Goal: Task Accomplishment & Management: Use online tool/utility

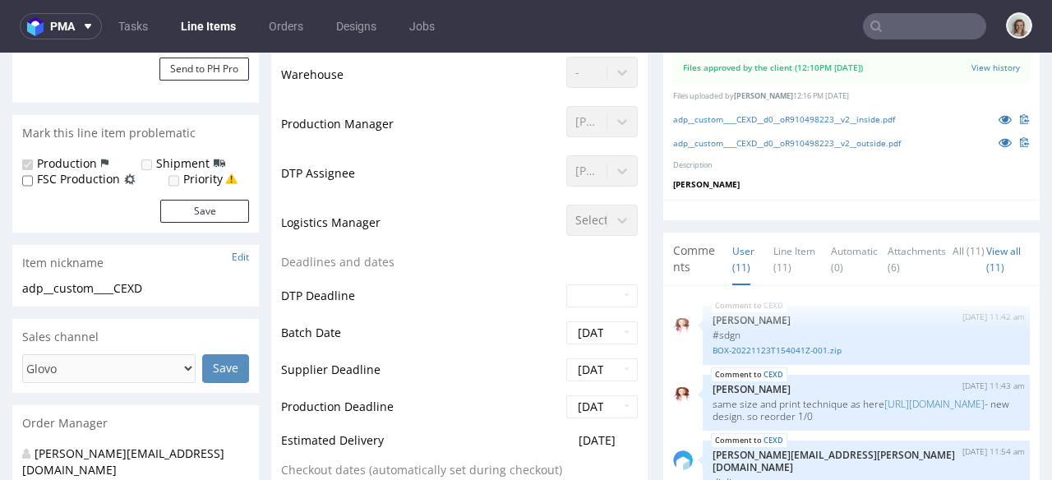
scroll to position [821, 0]
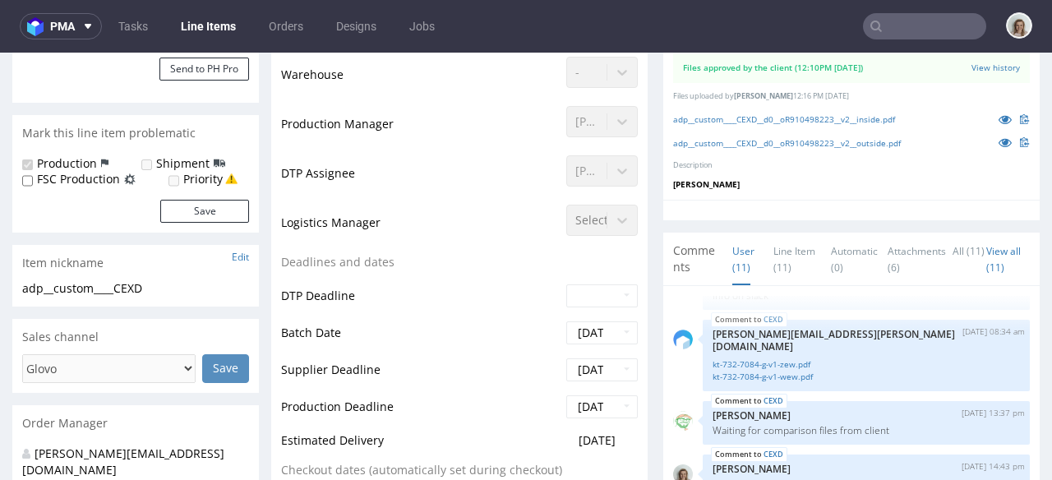
click at [906, 25] on input "text" at bounding box center [924, 26] width 123 height 26
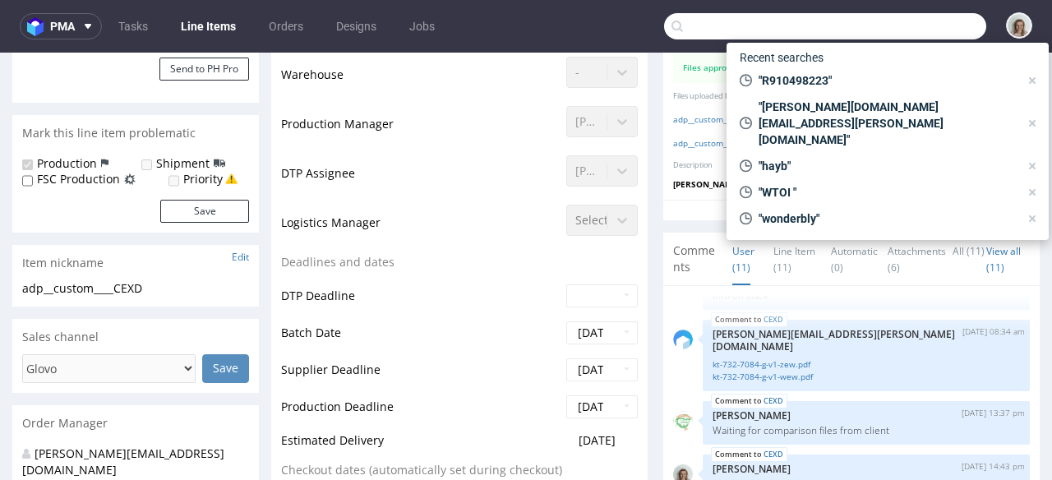
paste input "R910498223"
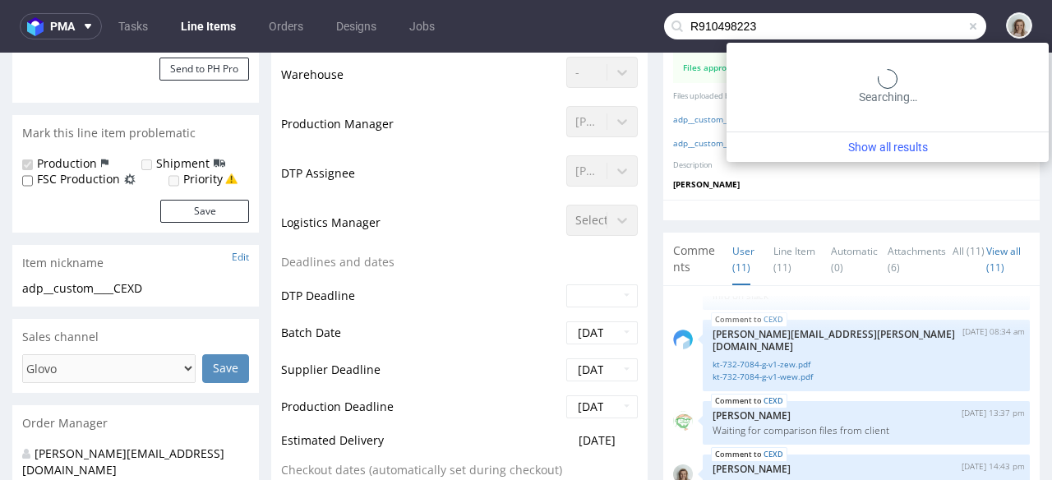
type input "R910498223"
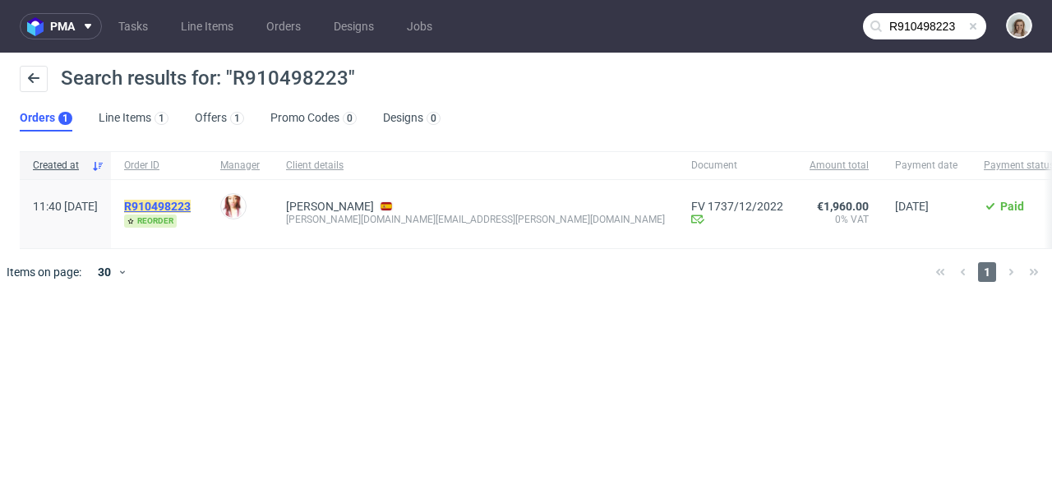
click at [191, 200] on mark "R910498223" at bounding box center [157, 206] width 67 height 13
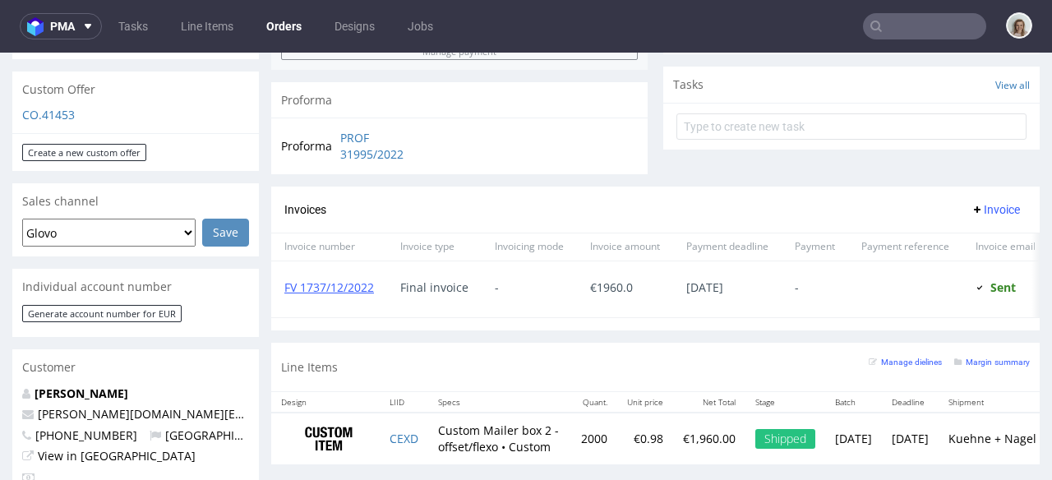
scroll to position [602, 0]
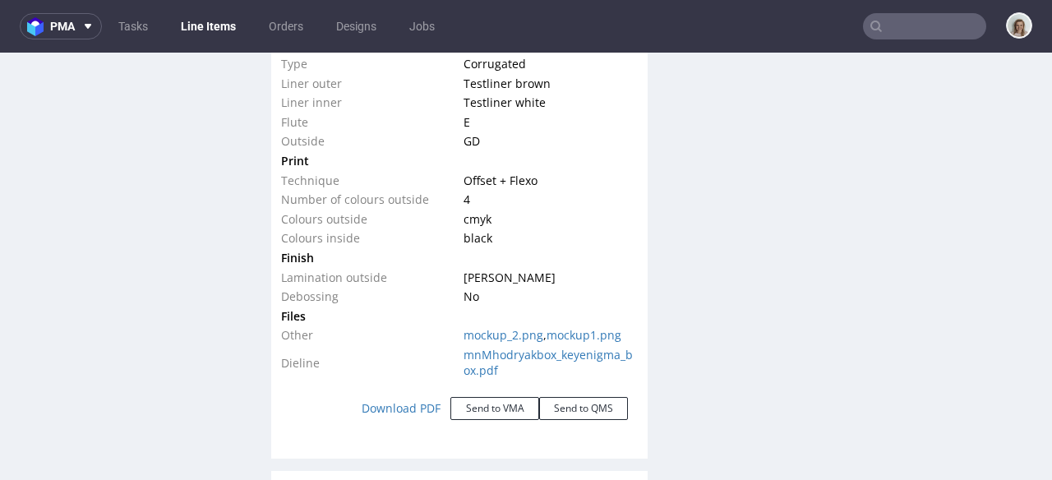
scroll to position [1820, 0]
click at [470, 414] on button "Send to VMA" at bounding box center [494, 407] width 89 height 23
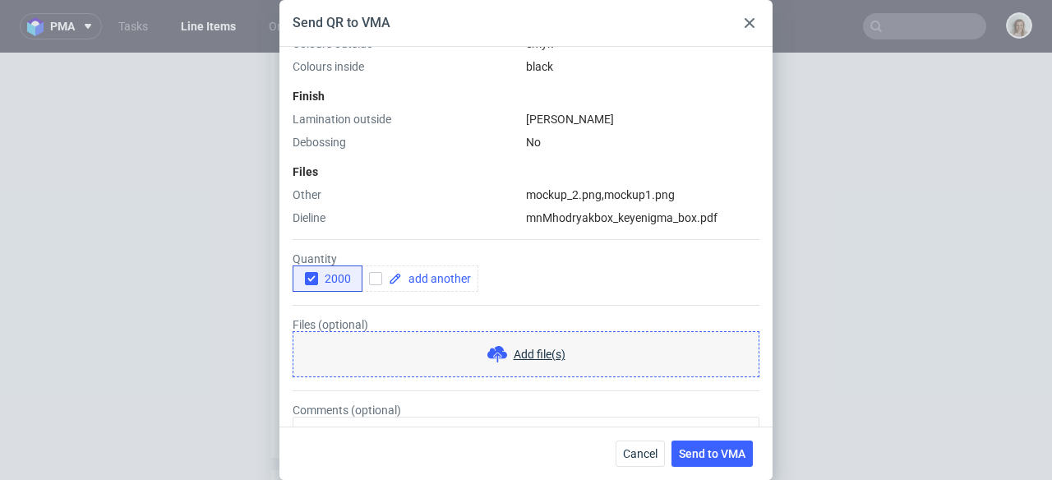
scroll to position [699, 0]
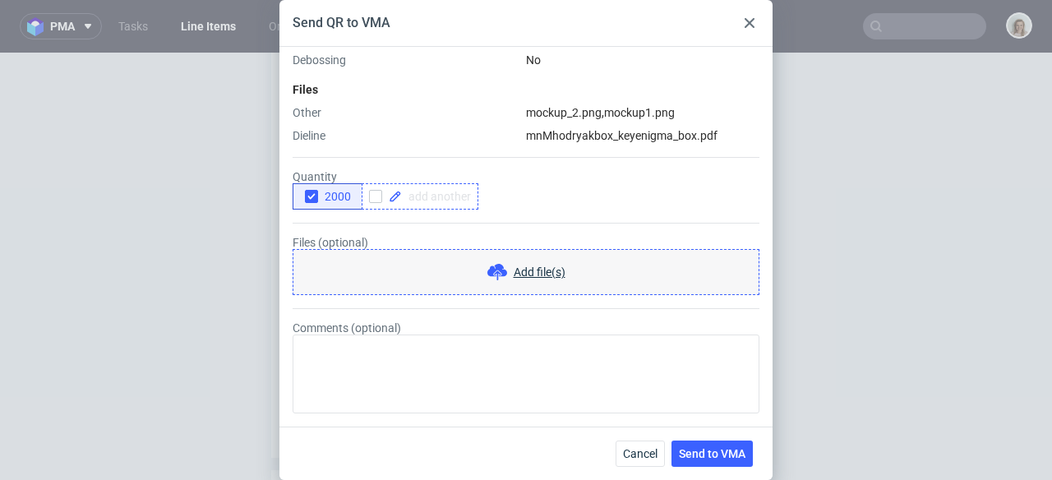
click at [448, 191] on span at bounding box center [436, 197] width 69 height 12
checkbox input "true"
click at [315, 190] on div "button" at bounding box center [311, 196] width 13 height 13
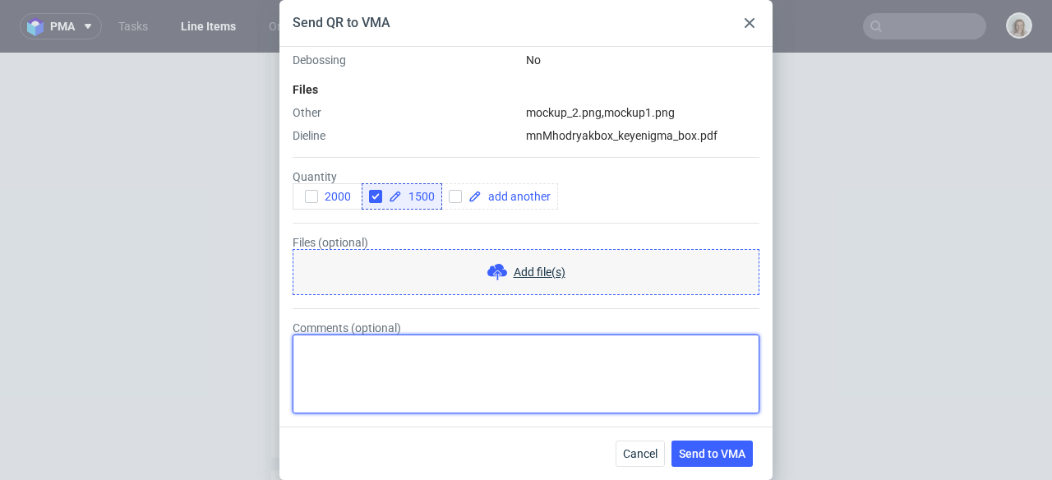
click at [339, 346] on textarea "Comments (optional)" at bounding box center [526, 373] width 467 height 79
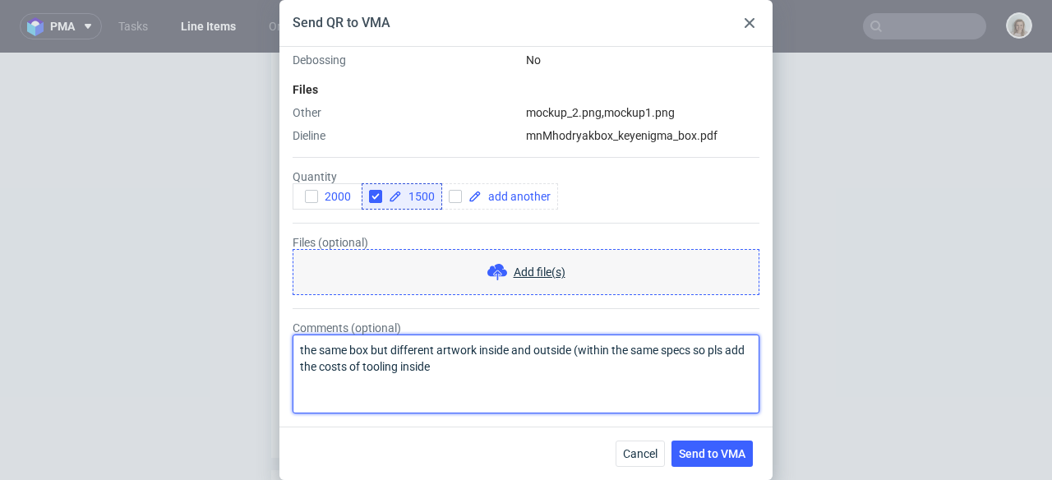
click at [402, 363] on textarea "the same box but different artwork inside and outside (within the same specs so…" at bounding box center [526, 373] width 467 height 79
type textarea "the same box but different artwork inside and outside (within the same specs so…"
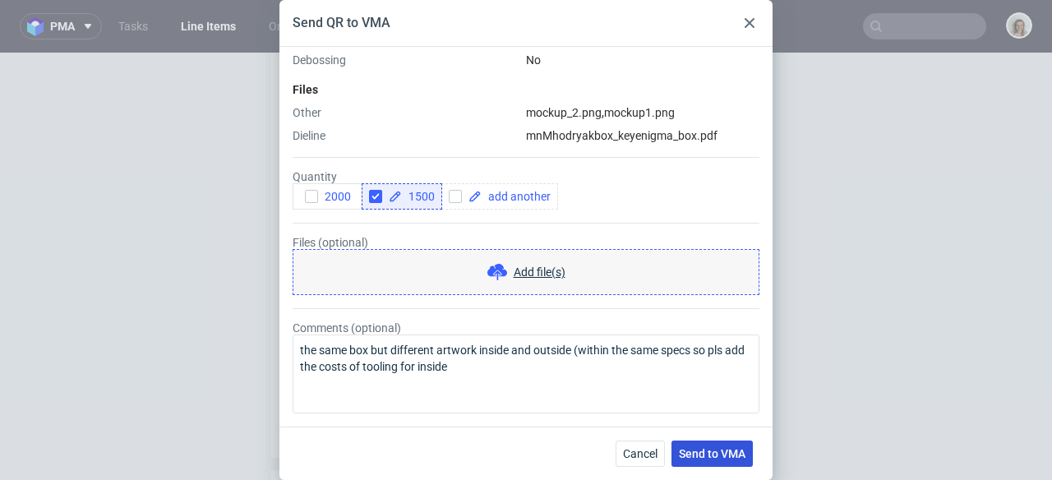
click at [721, 463] on button "Send to VMA" at bounding box center [711, 454] width 81 height 26
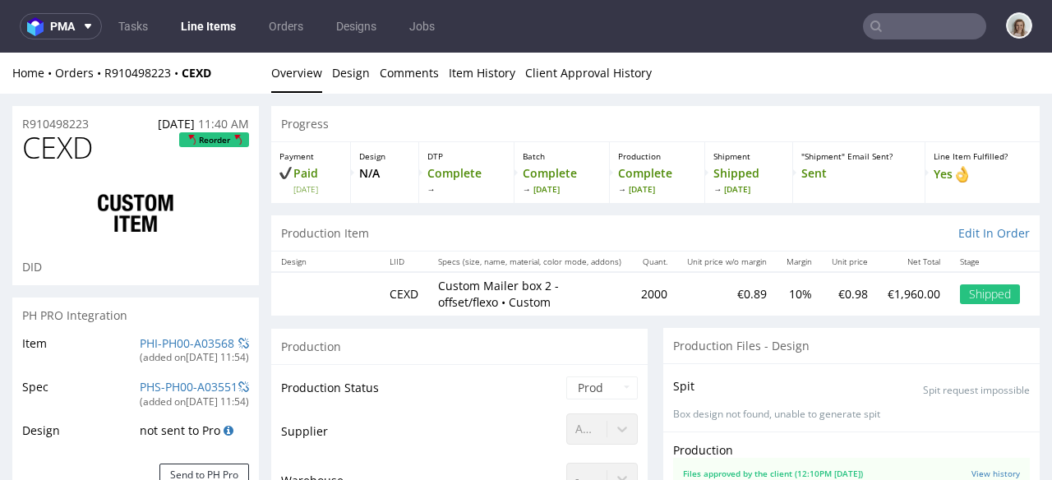
select select "in_progress"
